Goal: Task Accomplishment & Management: Manage account settings

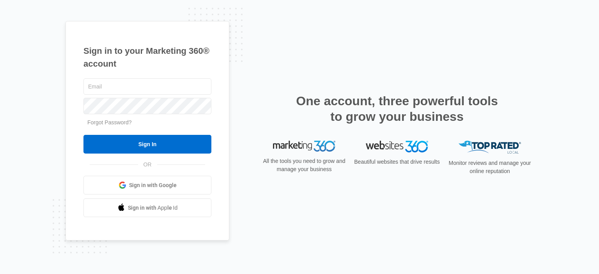
type input "[EMAIL_ADDRESS][DOMAIN_NAME]"
click at [84, 135] on input "Sign In" at bounding box center [148, 144] width 128 height 19
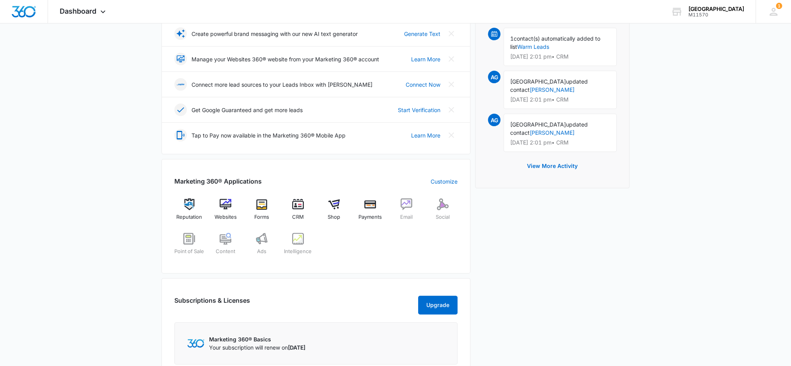
scroll to position [260, 0]
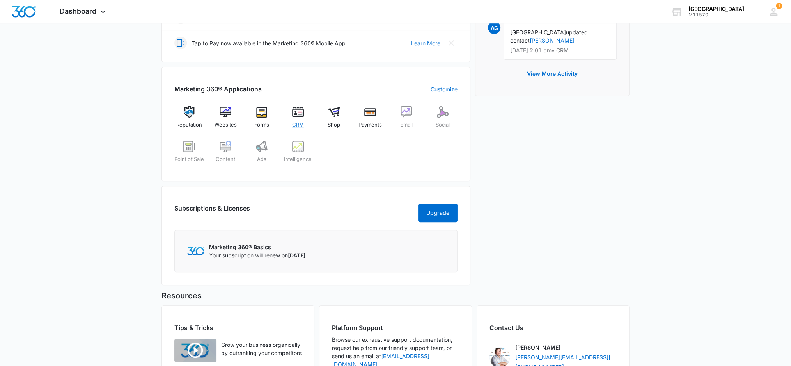
click at [299, 121] on span "CRM" at bounding box center [298, 125] width 12 height 8
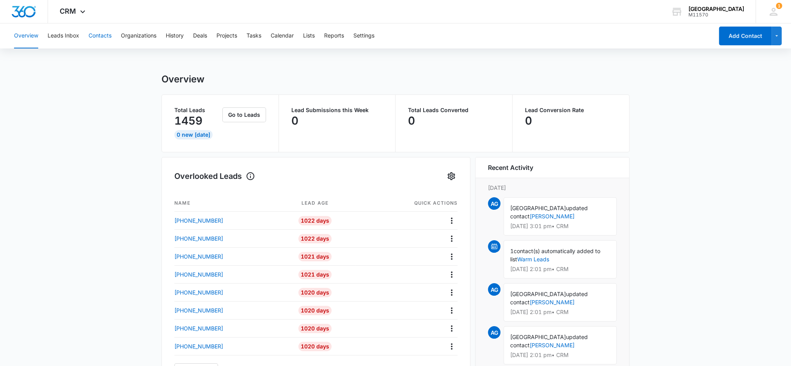
click at [107, 34] on button "Contacts" at bounding box center [100, 35] width 23 height 25
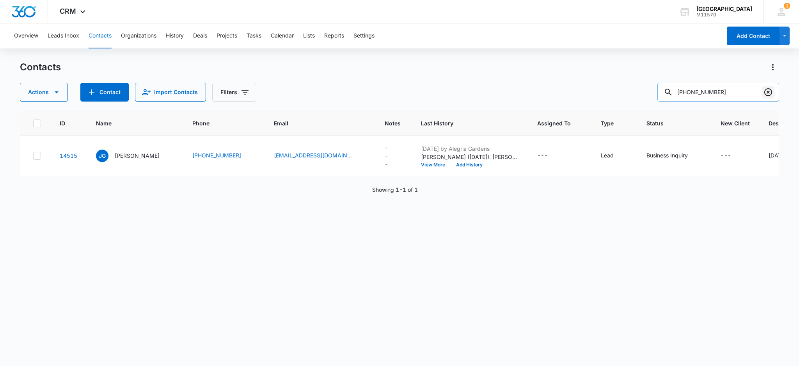
click at [768, 92] on icon "Clear" at bounding box center [768, 92] width 8 height 8
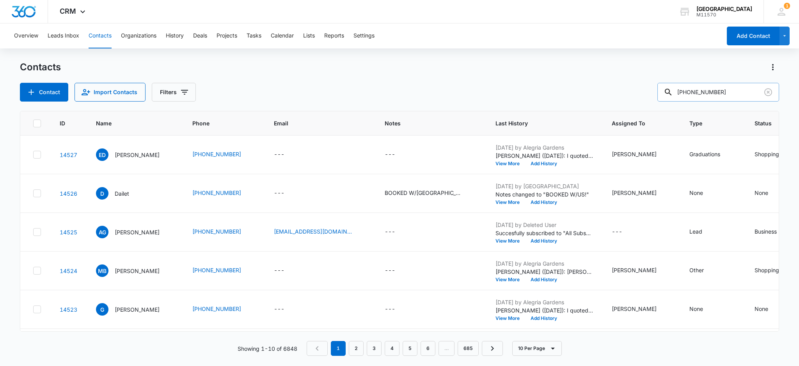
type input "[PHONE_NUMBER]"
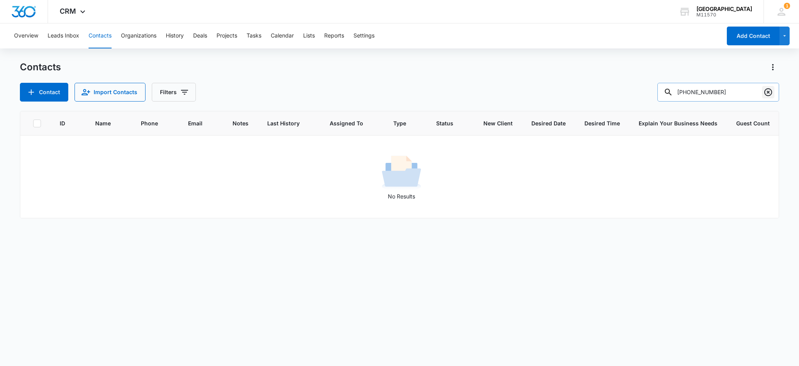
click at [771, 92] on icon "Clear" at bounding box center [768, 91] width 9 height 9
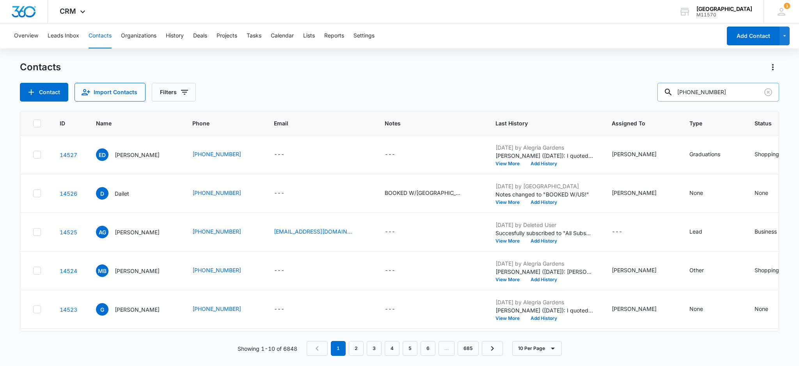
type input "[PHONE_NUMBER]"
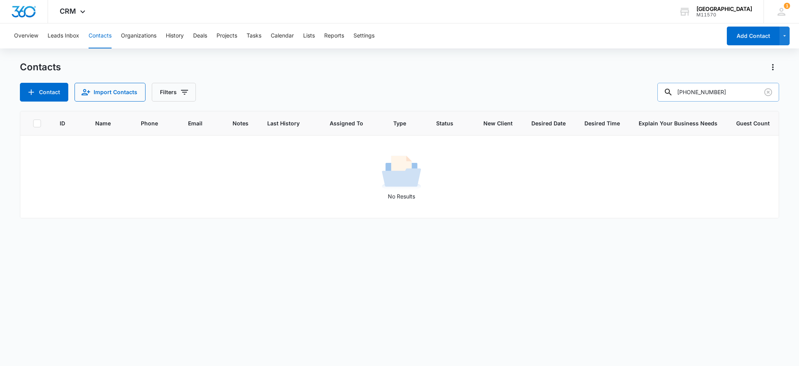
click at [778, 92] on input "[PHONE_NUMBER]" at bounding box center [718, 92] width 122 height 19
click at [770, 92] on icon "Clear" at bounding box center [768, 91] width 9 height 9
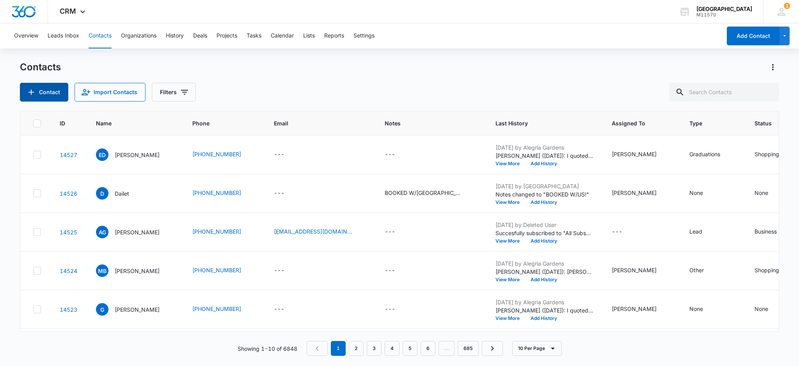
click at [45, 93] on button "Contact" at bounding box center [44, 92] width 48 height 19
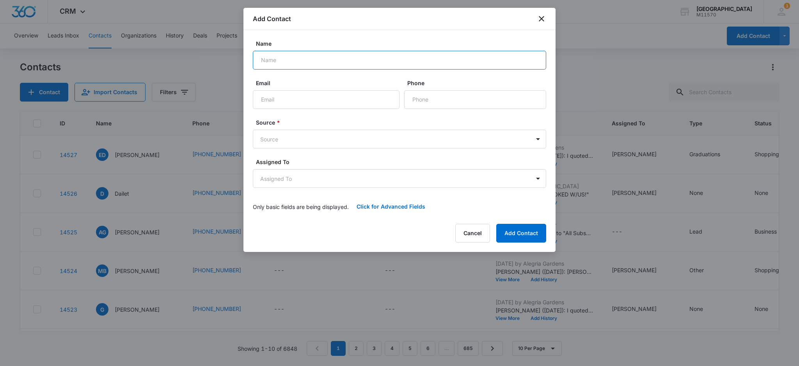
click at [268, 62] on input "Name" at bounding box center [399, 60] width 293 height 19
type input "[PERSON_NAME]"
click at [425, 99] on input "Phone" at bounding box center [475, 99] width 142 height 19
click at [416, 96] on input "Phone" at bounding box center [475, 99] width 142 height 19
click at [428, 102] on input "Phone" at bounding box center [475, 99] width 142 height 19
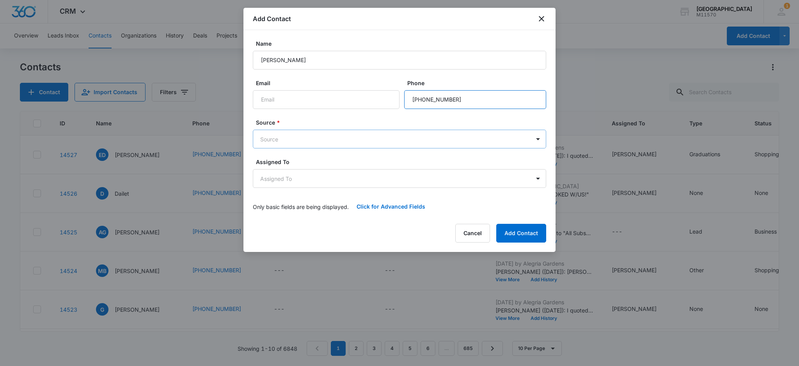
type input "[PHONE_NUMBER]"
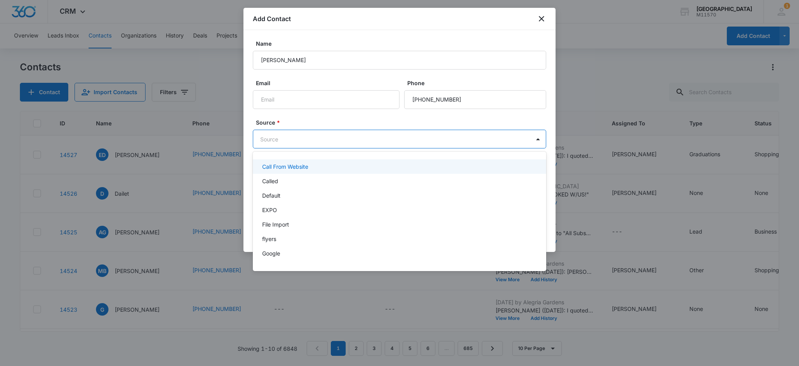
click at [275, 135] on body "CRM Apps Reputation Websites Forms CRM Email Social Shop Payments POS Content A…" at bounding box center [399, 183] width 799 height 366
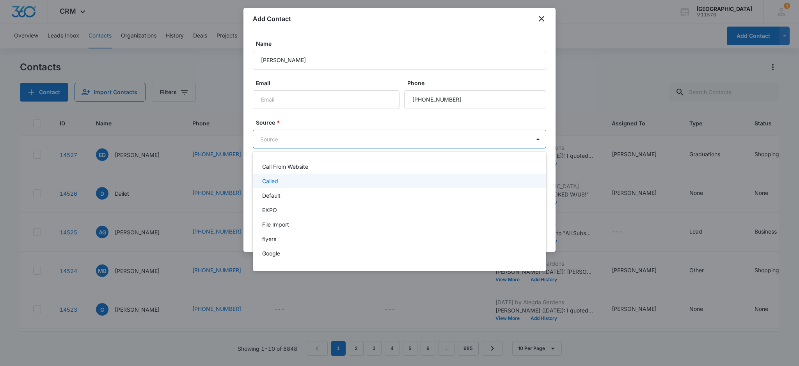
click at [272, 178] on p "Called" at bounding box center [270, 181] width 16 height 8
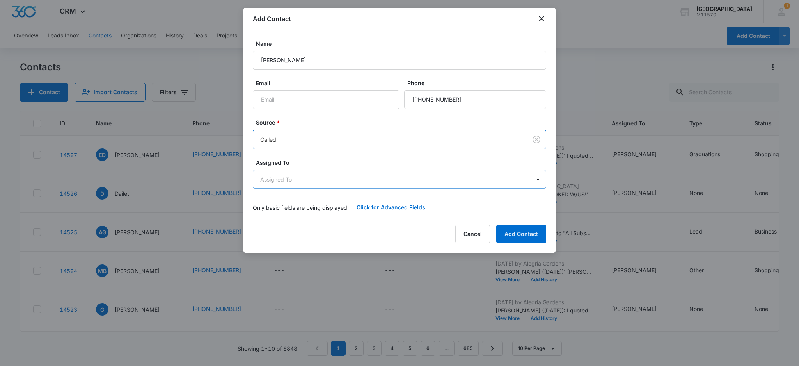
click at [272, 179] on body "CRM Apps Reputation Websites Forms CRM Email Social Shop Payments POS Content A…" at bounding box center [399, 183] width 799 height 366
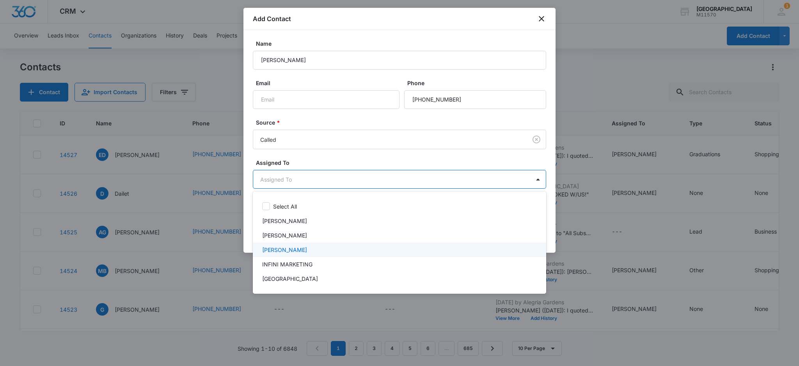
click at [283, 246] on p "[PERSON_NAME]" at bounding box center [284, 249] width 45 height 8
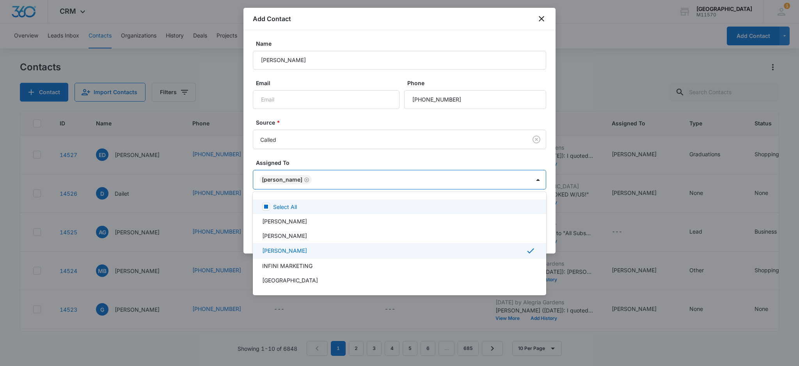
click at [281, 180] on div at bounding box center [399, 183] width 799 height 366
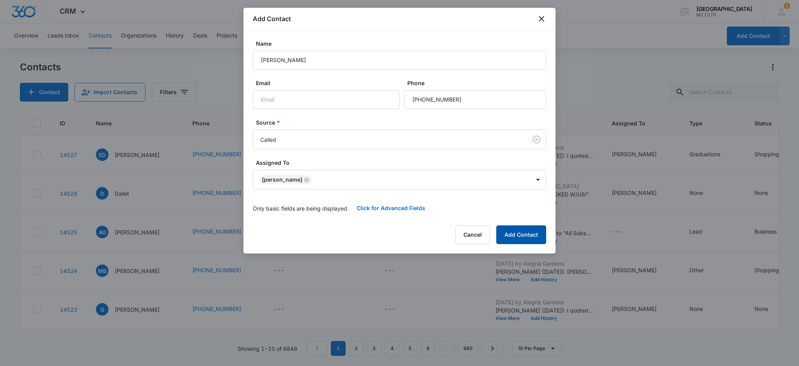
click at [522, 230] on button "Add Contact" at bounding box center [521, 234] width 50 height 19
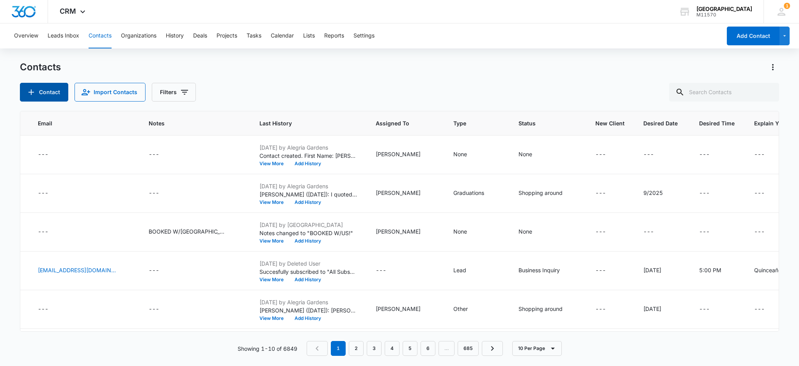
scroll to position [0, 326]
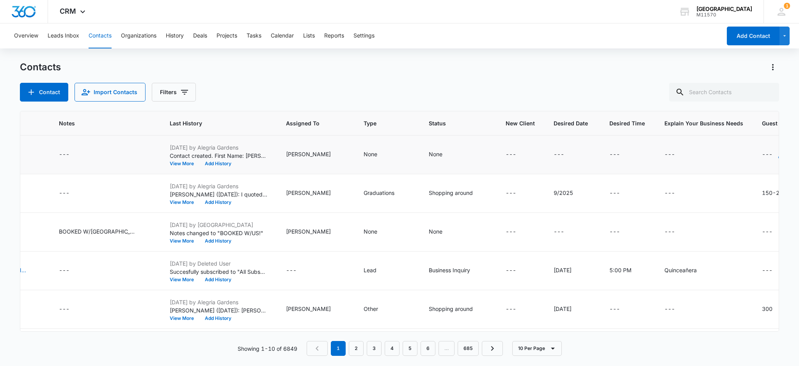
click at [762, 155] on div "---" at bounding box center [774, 154] width 25 height 9
click at [713, 93] on textarea "Guest Count" at bounding box center [736, 91] width 92 height 44
type textarea "150"
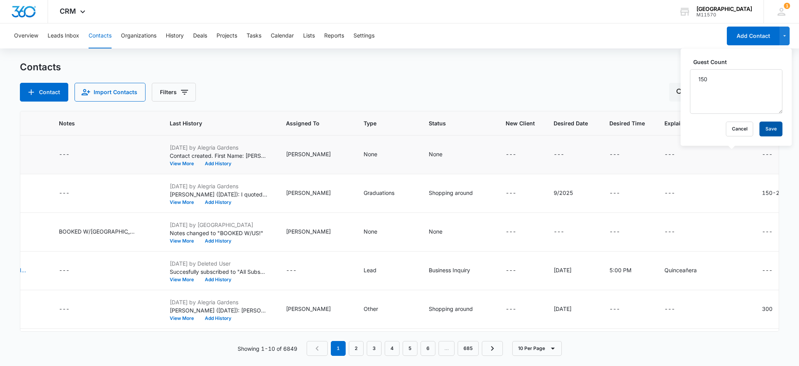
click at [760, 131] on button "Save" at bounding box center [771, 128] width 23 height 15
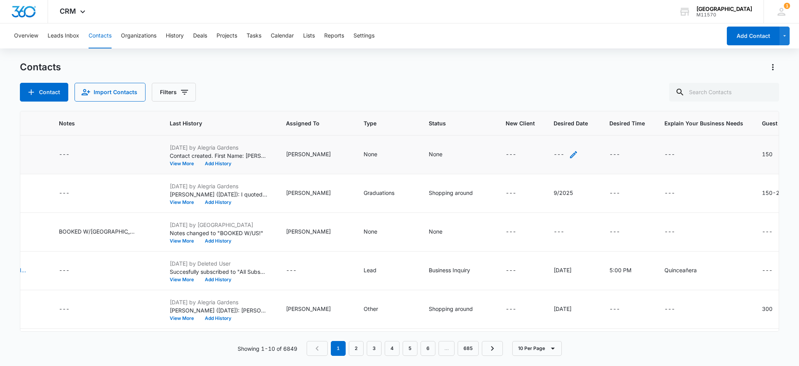
click at [569, 153] on icon "Desired Date - - Select to Edit Field" at bounding box center [573, 154] width 9 height 9
click at [489, 100] on input "Desired Date" at bounding box center [522, 104] width 98 height 19
type input "4/2026"
click at [557, 128] on button "Save" at bounding box center [559, 128] width 23 height 15
click at [382, 152] on icon "Type - None - Select to Edit Field" at bounding box center [386, 154] width 9 height 9
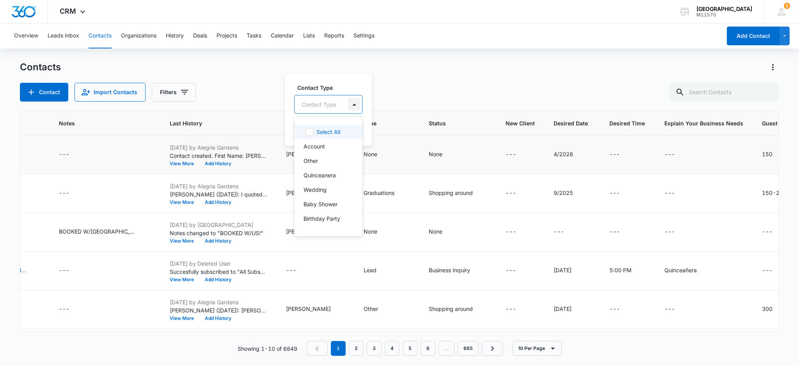
click at [352, 105] on div at bounding box center [354, 104] width 12 height 12
click at [322, 178] on p "Quinceanera" at bounding box center [320, 175] width 32 height 8
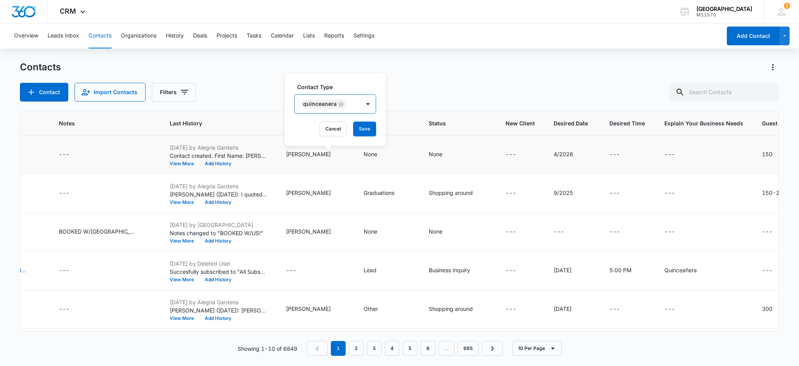
click at [311, 106] on div "Quinceanera" at bounding box center [320, 103] width 34 height 5
click at [370, 135] on button "Save" at bounding box center [364, 128] width 23 height 15
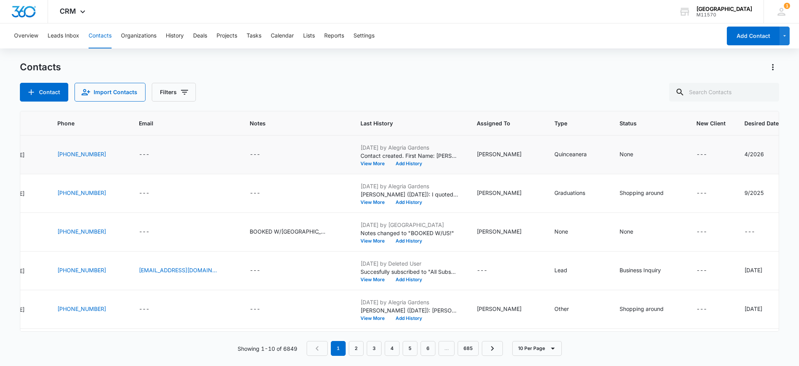
scroll to position [0, 0]
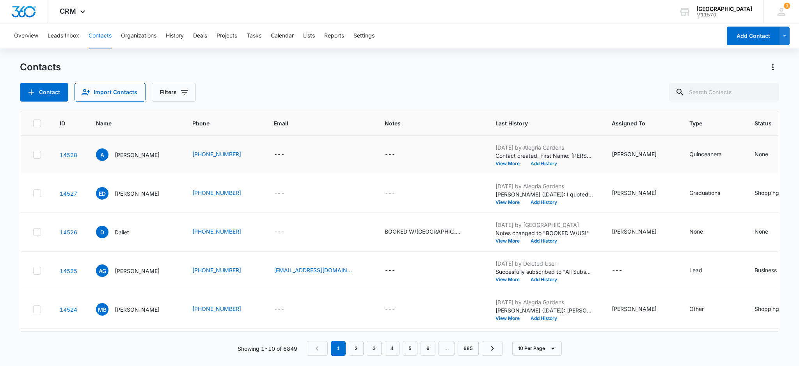
click at [525, 163] on button "Add History" at bounding box center [543, 163] width 37 height 5
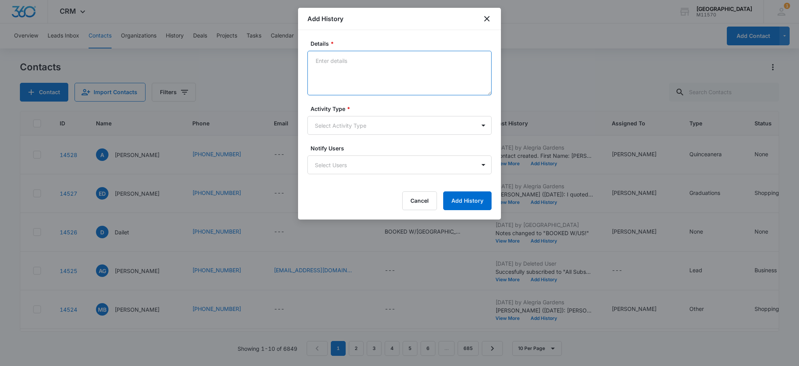
click at [327, 60] on textarea "Details *" at bounding box center [399, 73] width 184 height 44
click at [367, 68] on textarea "[PERSON_NAME] ([DATE]): I quoted the client $7,500 plus tax (Rose Gold) for 150…" at bounding box center [399, 73] width 184 height 44
click at [419, 69] on textarea "[PERSON_NAME] ([DATE]): I quoted the client $7,500 plus tax (Rose Gold) and $10…" at bounding box center [399, 73] width 184 height 44
drag, startPoint x: 369, startPoint y: 58, endPoint x: 384, endPoint y: 78, distance: 25.4
click at [385, 78] on textarea "[PERSON_NAME] ([DATE]): I quoted the client $7,500 plus tax (Rose Gold) and $10…" at bounding box center [399, 73] width 184 height 44
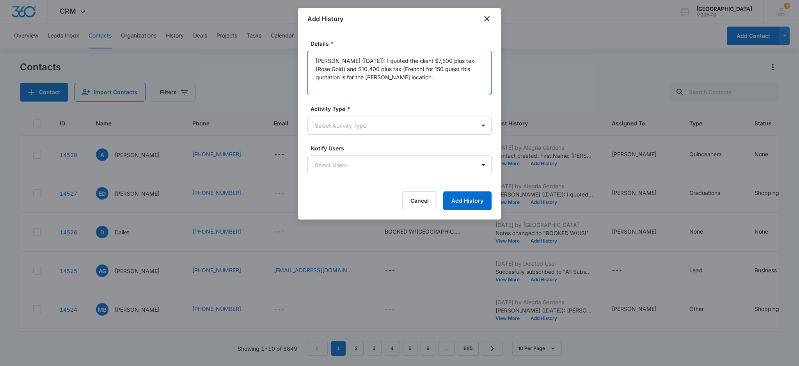
click at [389, 78] on textarea "[PERSON_NAME] ([DATE]): I quoted the client $7,500 plus tax (Rose Gold) and $10…" at bounding box center [399, 73] width 184 height 44
paste textarea "I quoted the client $7,500 plus tax (Rose Gold) and $10,400 plus tax (French) f…"
click at [410, 66] on textarea "[PERSON_NAME] ([DATE]): I quoted the client $7,500 plus tax (Rose Gold) and $10…" at bounding box center [399, 73] width 184 height 44
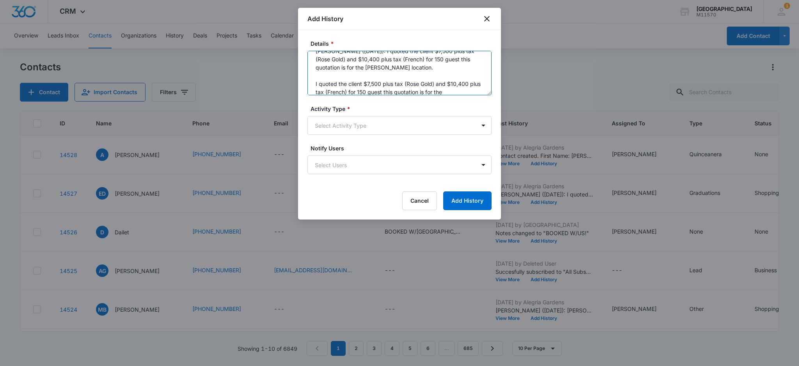
scroll to position [18, 0]
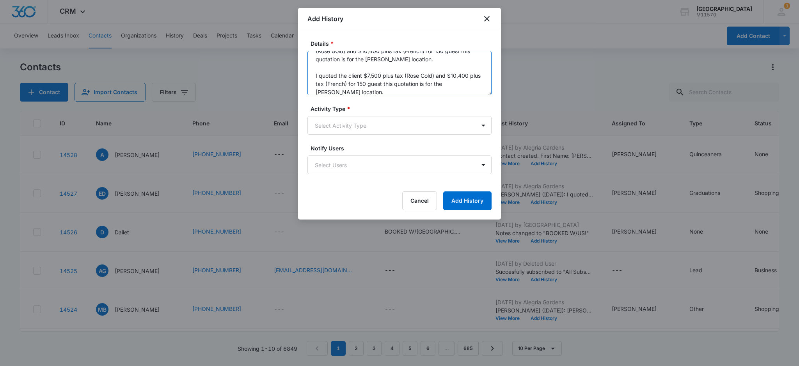
drag, startPoint x: 369, startPoint y: 78, endPoint x: 373, endPoint y: 90, distance: 13.0
click at [370, 78] on textarea "[PERSON_NAME] ([DATE]): I quoted the client $7,500 plus tax (Rose Gold) and $10…" at bounding box center [399, 73] width 184 height 44
click at [458, 75] on textarea "[PERSON_NAME] ([DATE]): I quoted the client $7,500 plus tax (Rose Gold) and $10…" at bounding box center [399, 73] width 184 height 44
click at [471, 83] on textarea "[PERSON_NAME] ([DATE]): I quoted the client $7,500 plus tax (Rose Gold) and $10…" at bounding box center [399, 73] width 184 height 44
click at [411, 57] on textarea "[PERSON_NAME] ([DATE]): I quoted the client $7,500 plus tax (Rose Gold) and $10…" at bounding box center [399, 73] width 184 height 44
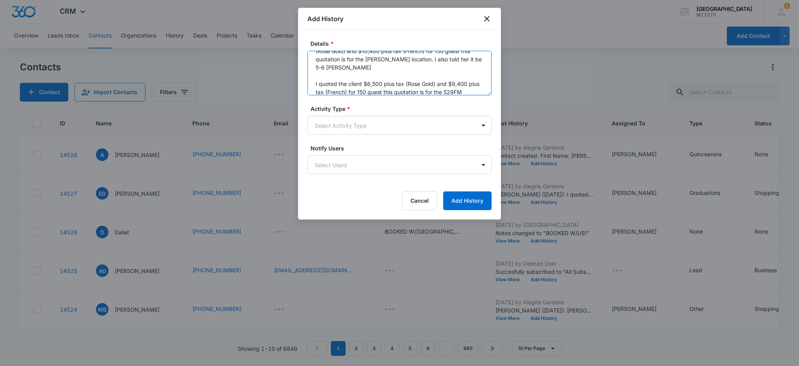
scroll to position [26, 0]
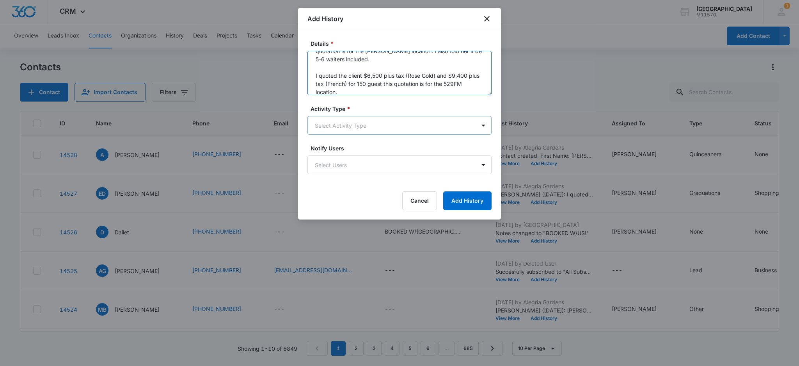
type textarea "[PERSON_NAME] ([DATE]): I quoted the client $7,500 plus tax (Rose Gold) and $10…"
click at [357, 122] on body "CRM Apps Reputation Websites Forms CRM Email Social Shop Payments POS Content A…" at bounding box center [399, 183] width 799 height 366
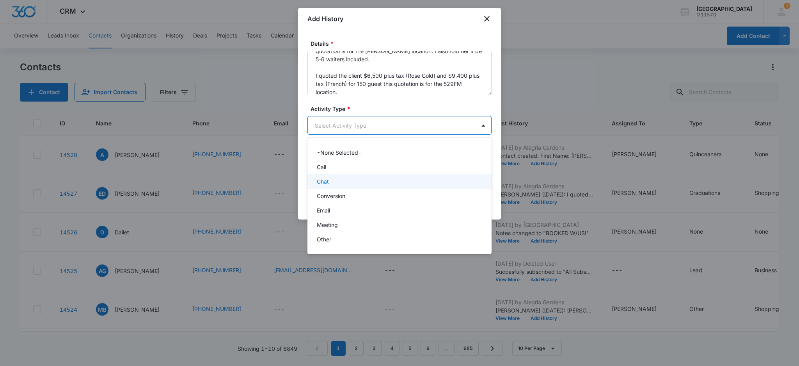
click at [337, 178] on div "Chat" at bounding box center [399, 181] width 164 height 8
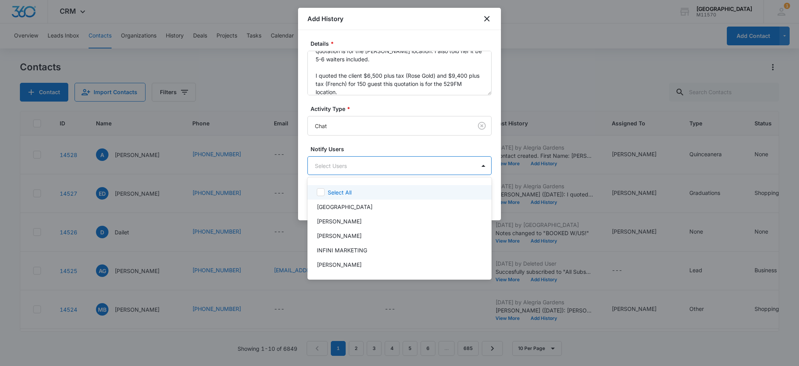
click at [338, 168] on body "CRM Apps Reputation Websites Forms CRM Email Social Shop Payments POS Content A…" at bounding box center [399, 183] width 799 height 366
click at [344, 233] on p "[PERSON_NAME]" at bounding box center [339, 235] width 45 height 8
click at [341, 165] on div at bounding box center [399, 183] width 799 height 366
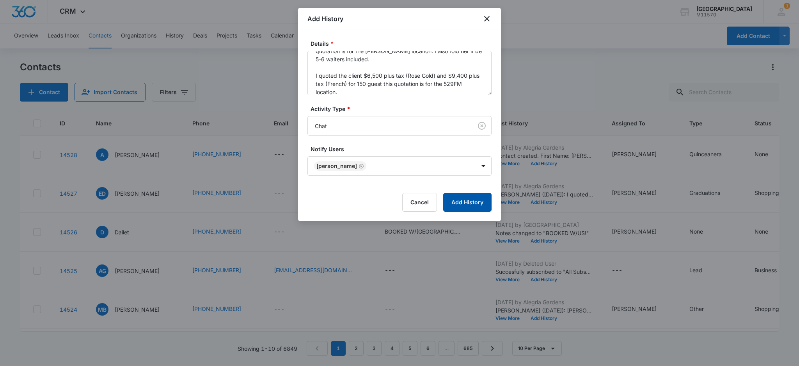
click at [459, 202] on button "Add History" at bounding box center [467, 202] width 48 height 19
